Goal: Navigation & Orientation: Understand site structure

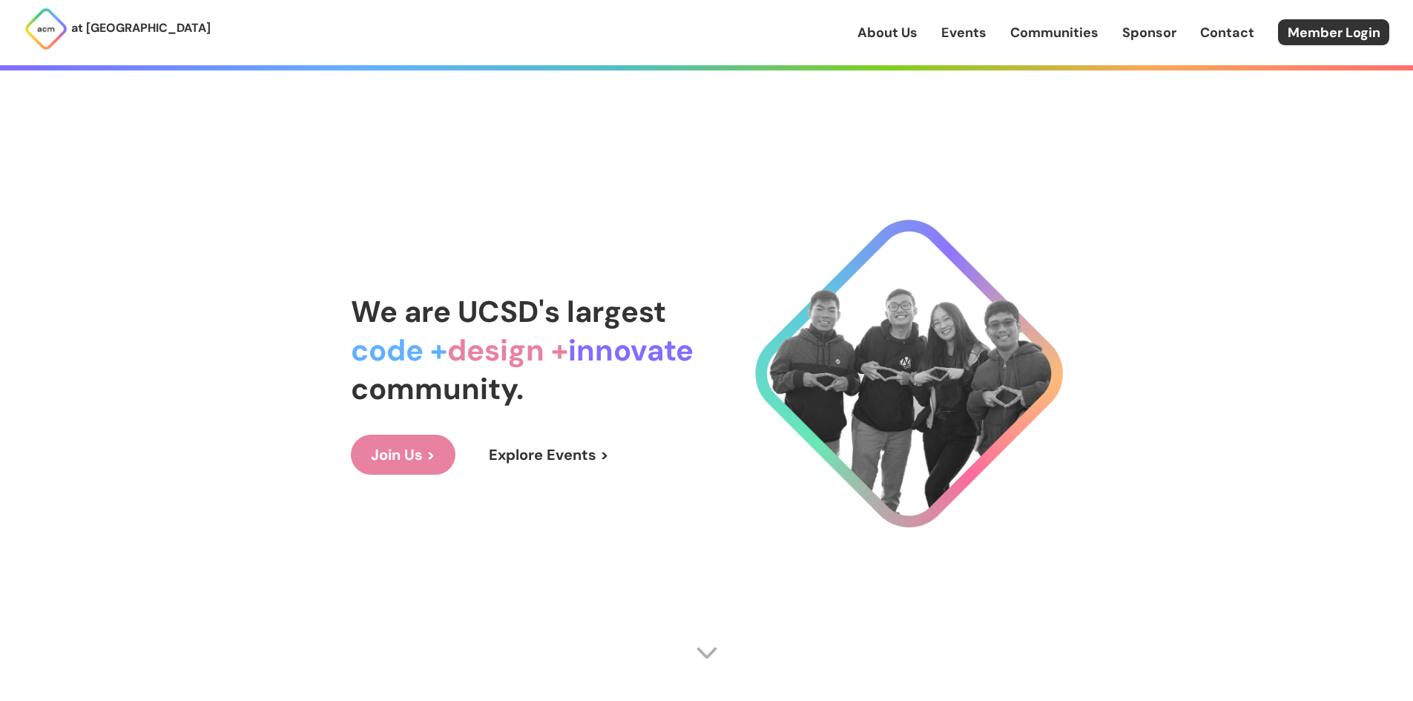
click at [966, 38] on link "Events" at bounding box center [963, 32] width 45 height 19
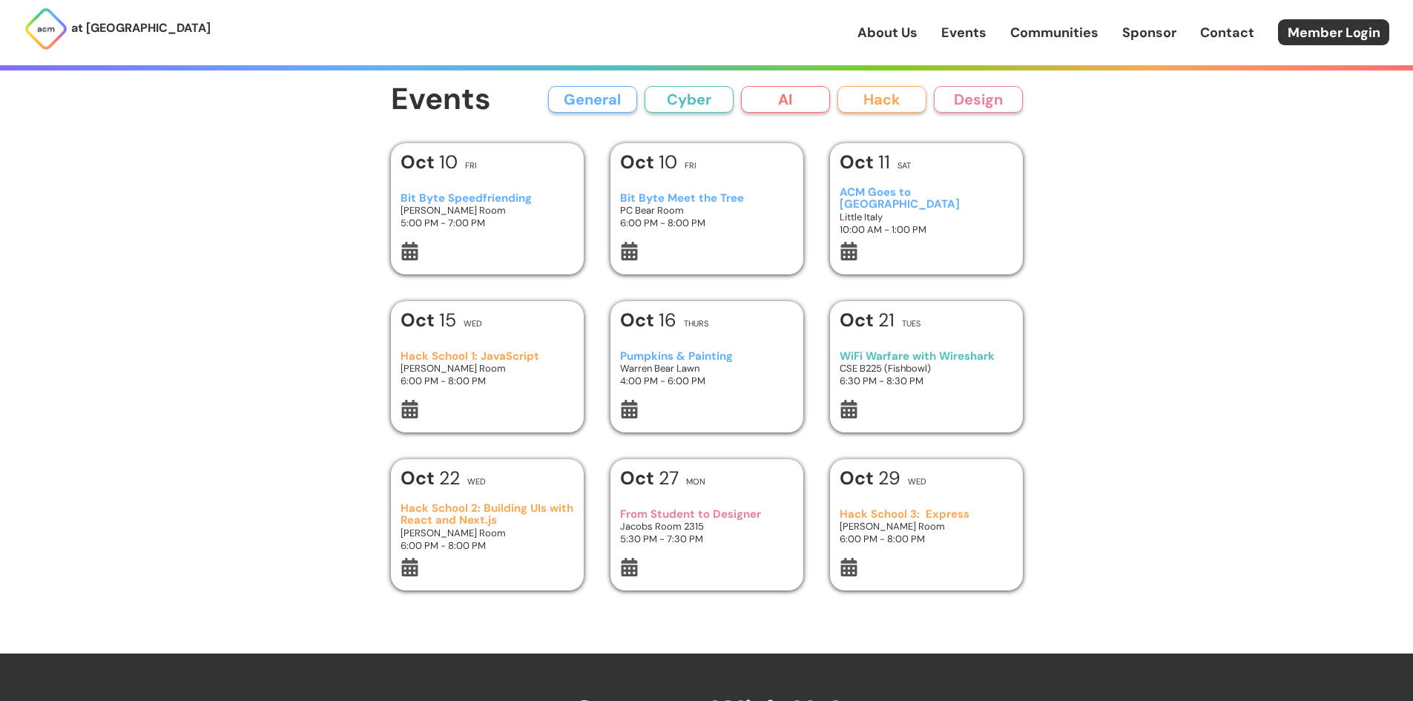
click at [783, 105] on button "AI" at bounding box center [785, 99] width 89 height 27
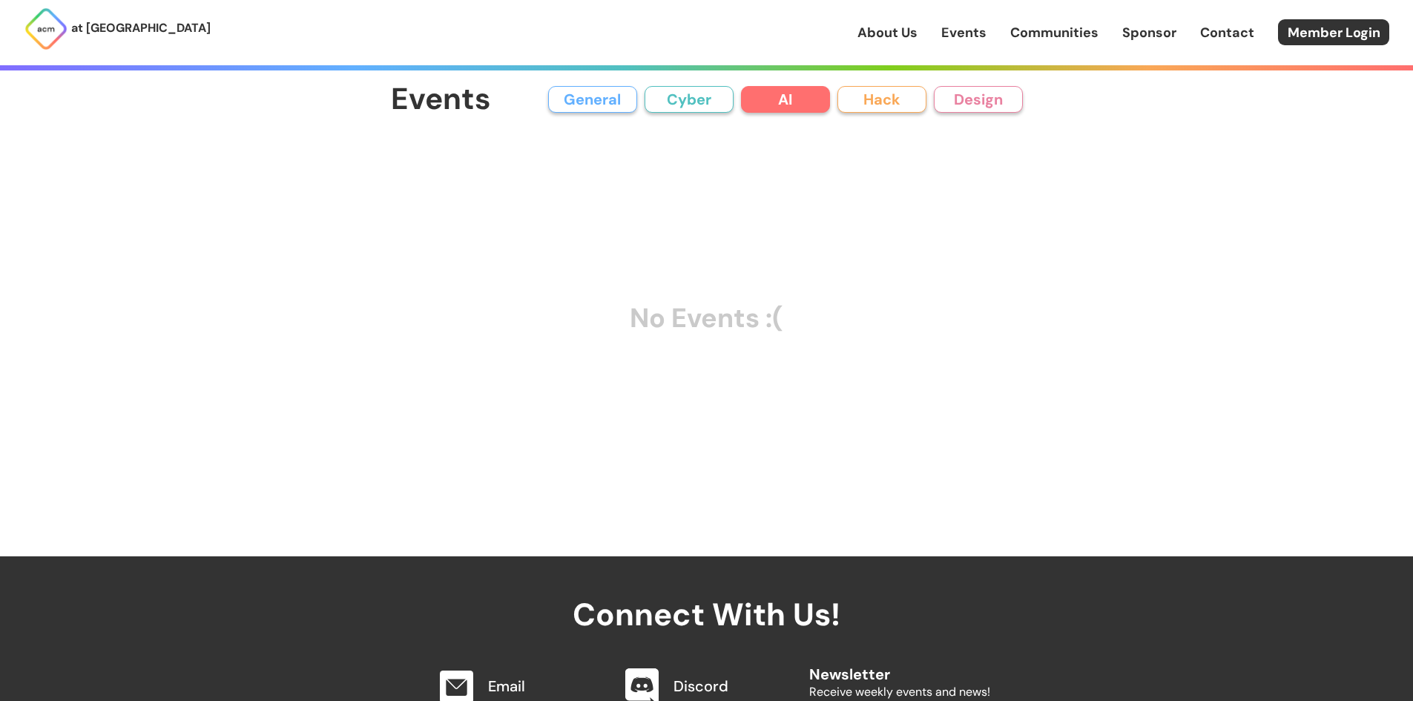
click at [898, 101] on button "Hack" at bounding box center [882, 99] width 89 height 27
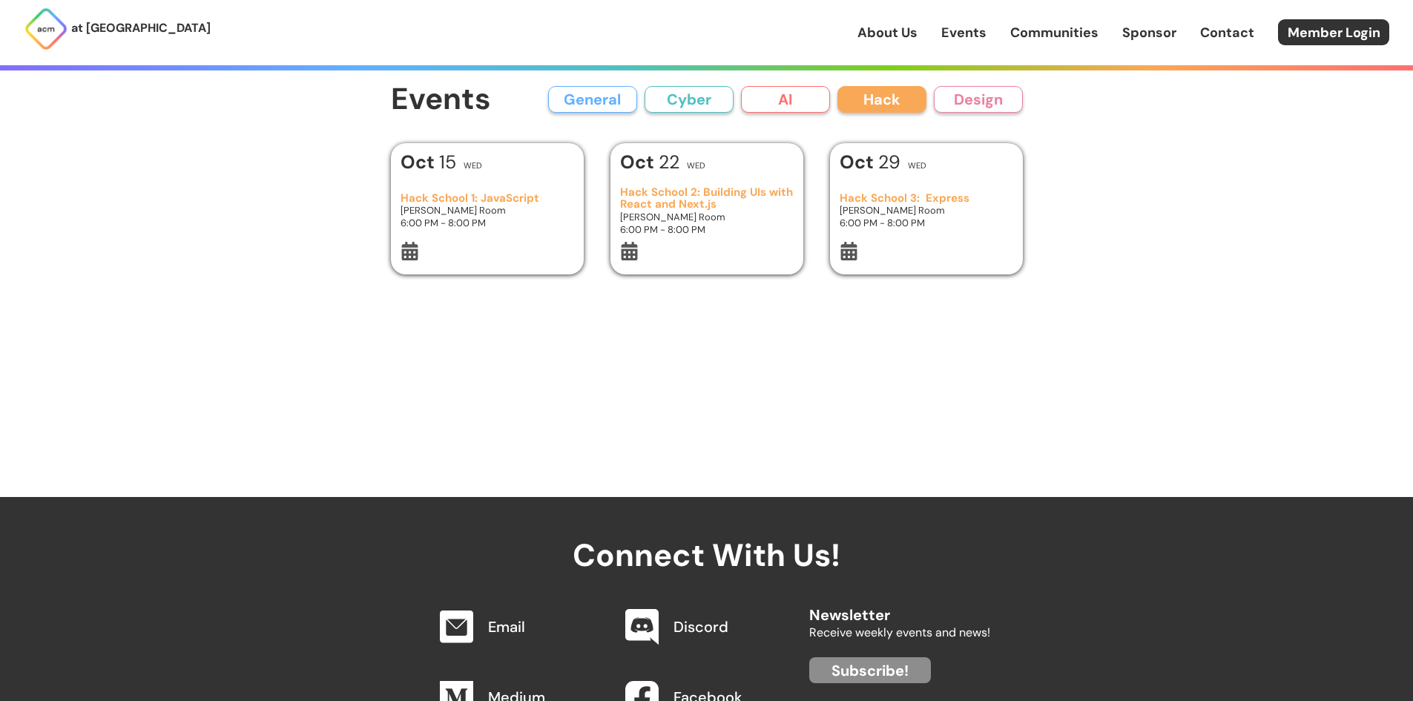
click at [989, 106] on button "Design" at bounding box center [978, 99] width 89 height 27
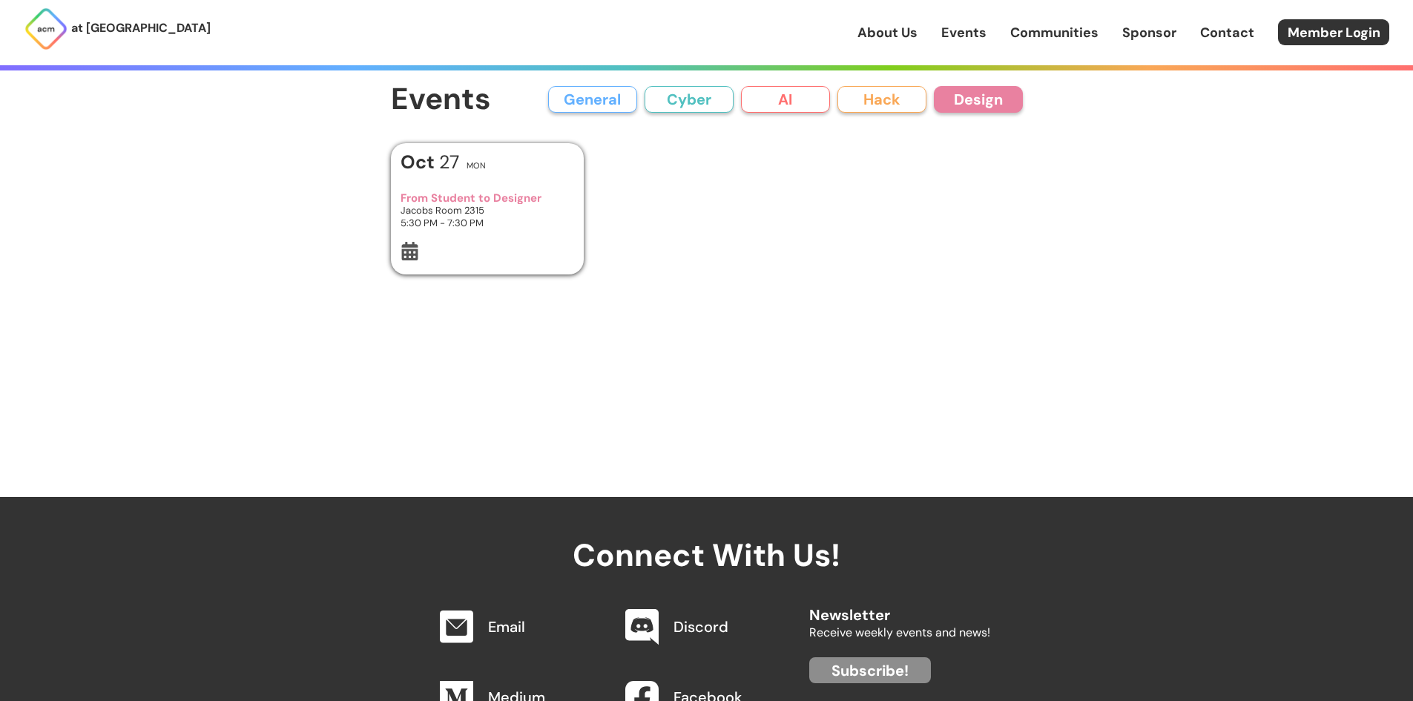
click at [1043, 31] on link "Communities" at bounding box center [1054, 32] width 88 height 19
